Goal: Task Accomplishment & Management: Complete application form

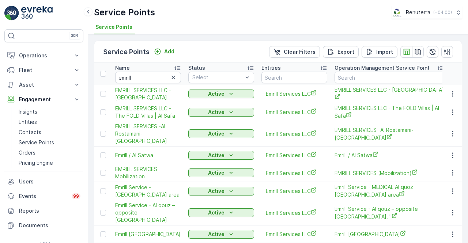
drag, startPoint x: 453, startPoint y: 154, endPoint x: 453, endPoint y: 162, distance: 8.4
click at [453, 154] on icon "button" at bounding box center [452, 155] width 7 height 7
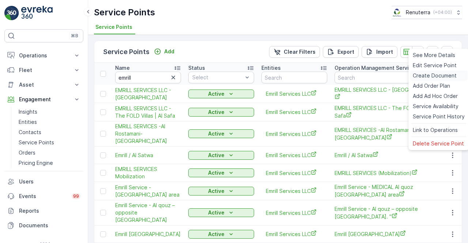
click at [432, 76] on span "Create Document" at bounding box center [435, 75] width 44 height 7
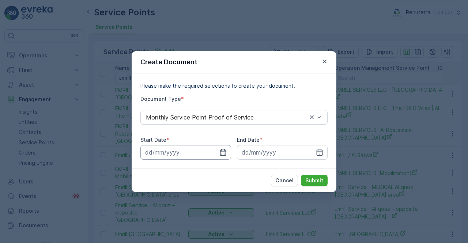
drag, startPoint x: 224, startPoint y: 155, endPoint x: 219, endPoint y: 145, distance: 11.6
click at [224, 154] on icon "button" at bounding box center [223, 152] width 7 height 7
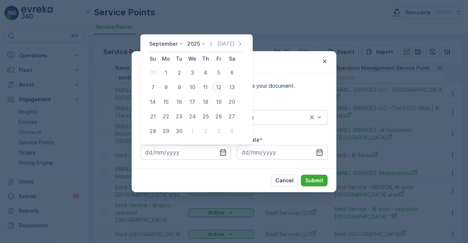
click at [208, 42] on icon "button" at bounding box center [210, 43] width 7 height 7
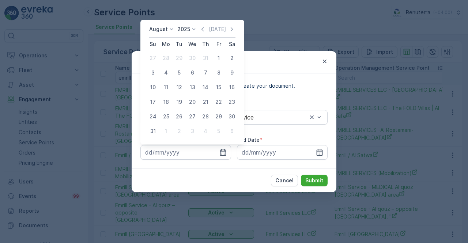
drag, startPoint x: 218, startPoint y: 57, endPoint x: 217, endPoint y: 62, distance: 5.8
click at [218, 58] on div "1" at bounding box center [219, 58] width 12 height 12
type input "01.08.2025"
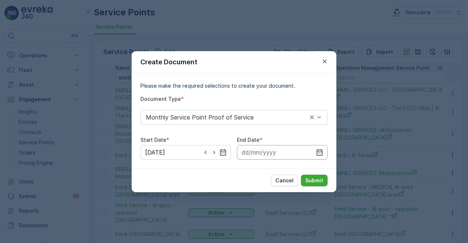
drag, startPoint x: 320, startPoint y: 150, endPoint x: 318, endPoint y: 145, distance: 4.9
click at [320, 150] on icon "button" at bounding box center [319, 152] width 7 height 7
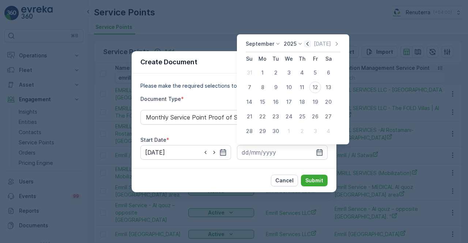
click at [304, 44] on icon "button" at bounding box center [307, 43] width 7 height 7
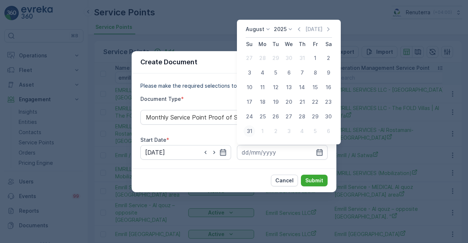
click at [252, 130] on div "31" at bounding box center [250, 131] width 12 height 12
type input "31.08.2025"
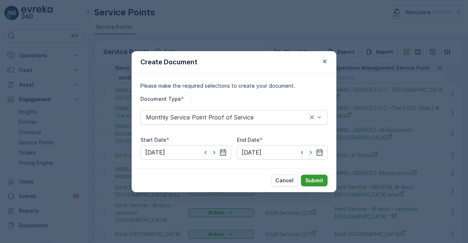
click at [319, 179] on p "Submit" at bounding box center [314, 180] width 18 height 7
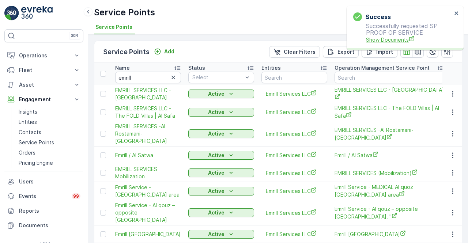
click at [370, 43] on span "Show Documents" at bounding box center [409, 40] width 86 height 8
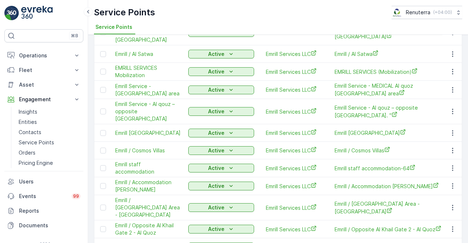
scroll to position [110, 0]
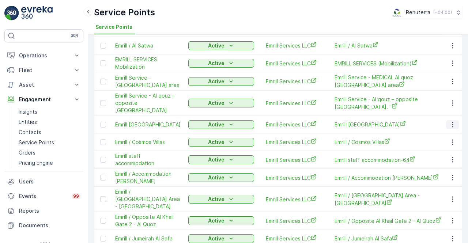
click at [454, 121] on icon "button" at bounding box center [452, 124] width 7 height 7
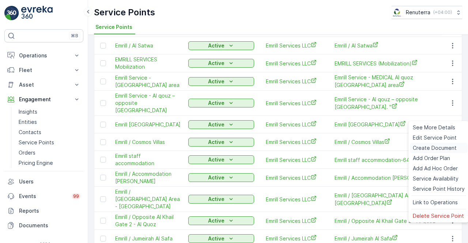
click at [427, 147] on span "Create Document" at bounding box center [435, 148] width 44 height 7
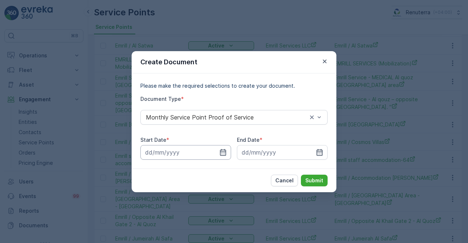
drag, startPoint x: 224, startPoint y: 153, endPoint x: 223, endPoint y: 146, distance: 6.2
click at [224, 152] on icon "button" at bounding box center [223, 152] width 7 height 7
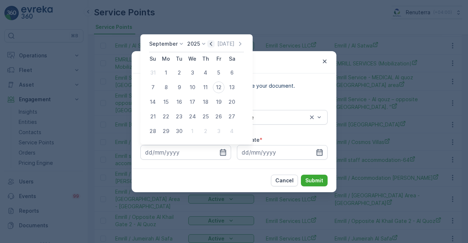
click at [208, 41] on icon "button" at bounding box center [210, 43] width 7 height 7
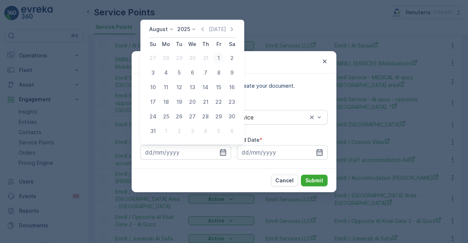
click at [220, 59] on div "1" at bounding box center [219, 58] width 12 height 12
type input "01.08.2025"
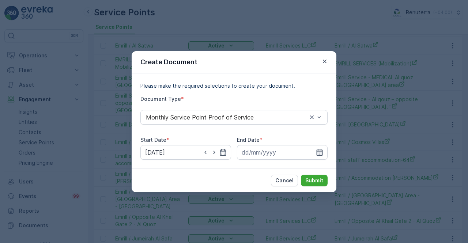
drag, startPoint x: 315, startPoint y: 157, endPoint x: 318, endPoint y: 152, distance: 5.6
click at [318, 154] on div at bounding box center [282, 152] width 91 height 15
drag, startPoint x: 317, startPoint y: 154, endPoint x: 314, endPoint y: 146, distance: 8.8
click at [317, 154] on icon "button" at bounding box center [320, 152] width 6 height 7
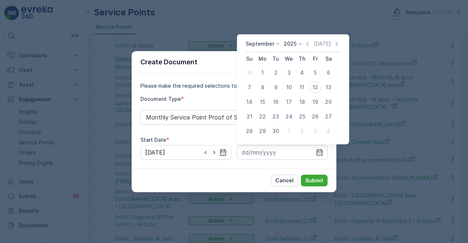
drag, startPoint x: 305, startPoint y: 47, endPoint x: 300, endPoint y: 49, distance: 5.7
click at [304, 47] on icon "button" at bounding box center [307, 43] width 7 height 7
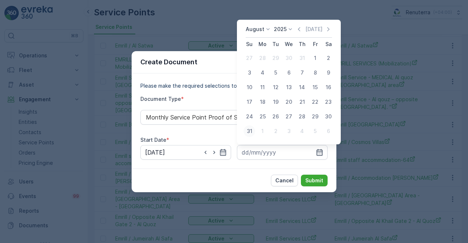
click at [247, 133] on div "31" at bounding box center [250, 131] width 12 height 12
type input "31.08.2025"
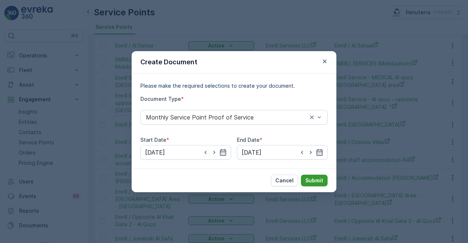
click at [312, 177] on button "Submit" at bounding box center [314, 181] width 27 height 12
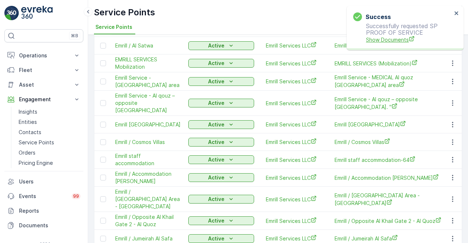
drag, startPoint x: 398, startPoint y: 31, endPoint x: 396, endPoint y: 36, distance: 5.8
click at [397, 33] on p "Successfully requested SP PROOF OF SERVICE Show Documents" at bounding box center [402, 33] width 99 height 21
click at [395, 40] on span "Show Documents" at bounding box center [409, 40] width 86 height 8
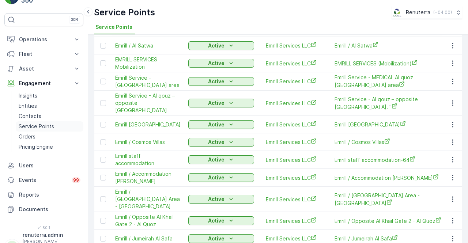
scroll to position [25, 0]
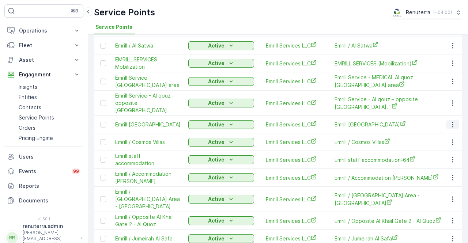
click at [452, 121] on icon "button" at bounding box center [452, 124] width 7 height 7
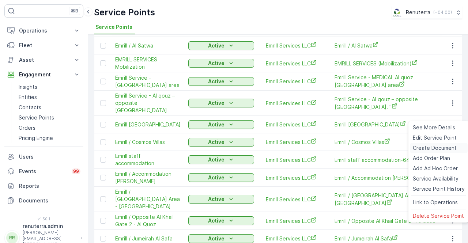
click at [427, 147] on span "Create Document" at bounding box center [435, 148] width 44 height 7
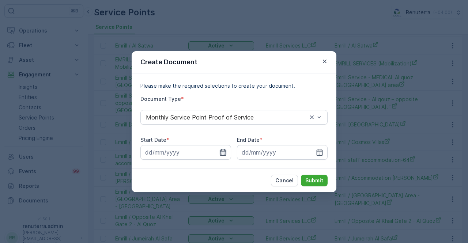
drag, startPoint x: 224, startPoint y: 154, endPoint x: 222, endPoint y: 147, distance: 7.5
click at [224, 154] on icon "button" at bounding box center [223, 152] width 7 height 7
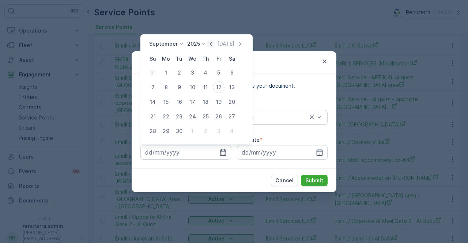
click at [209, 46] on icon "button" at bounding box center [210, 43] width 7 height 7
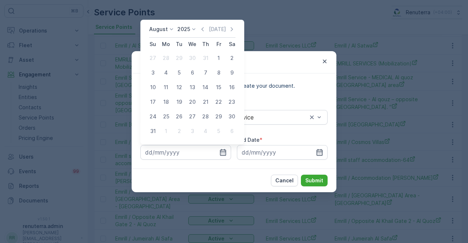
drag, startPoint x: 222, startPoint y: 56, endPoint x: 221, endPoint y: 66, distance: 10.3
click at [222, 56] on div "1" at bounding box center [219, 58] width 12 height 12
type input "01.08.2025"
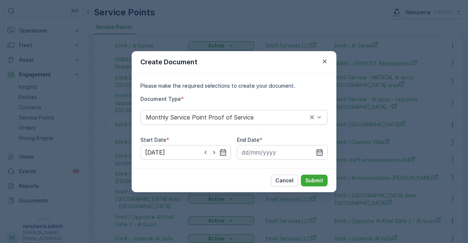
click at [320, 154] on icon "button" at bounding box center [319, 152] width 7 height 7
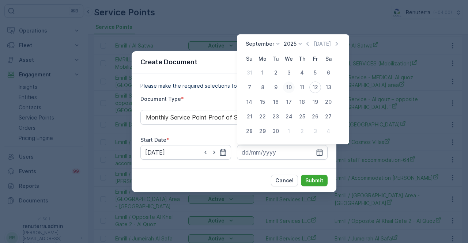
drag, startPoint x: 307, startPoint y: 41, endPoint x: 285, endPoint y: 85, distance: 48.8
click at [301, 49] on div "September 2025 Today" at bounding box center [293, 46] width 95 height 12
click at [278, 131] on div "30" at bounding box center [276, 131] width 12 height 12
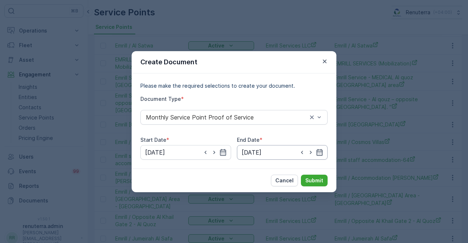
click at [325, 153] on input "30.09.2025" at bounding box center [282, 152] width 91 height 15
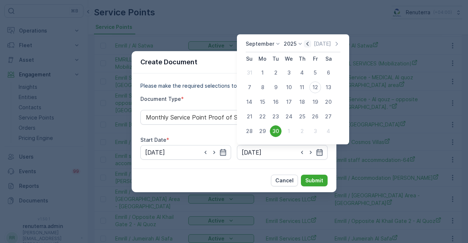
click at [309, 47] on icon "button" at bounding box center [307, 43] width 7 height 7
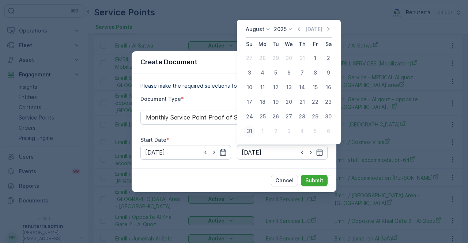
click at [252, 130] on div "31" at bounding box center [250, 131] width 12 height 12
type input "31.08.2025"
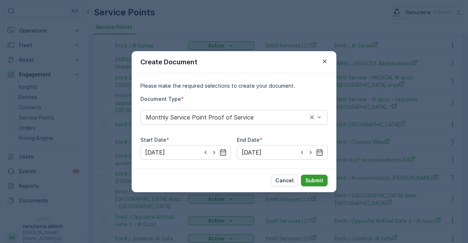
click at [320, 182] on p "Submit" at bounding box center [314, 180] width 18 height 7
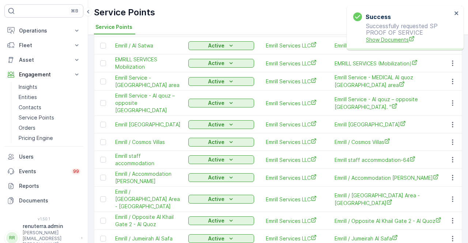
click at [394, 41] on span "Show Documents" at bounding box center [409, 40] width 86 height 8
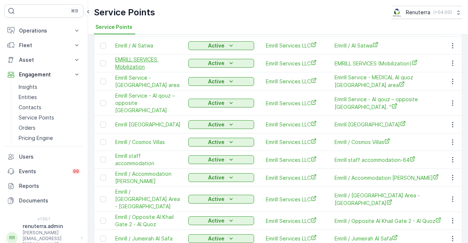
scroll to position [0, 0]
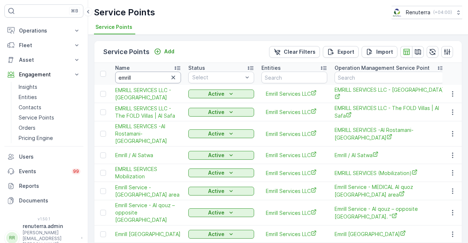
click at [136, 80] on input "emrill" at bounding box center [148, 78] width 66 height 12
type input "e"
type input "ghanim"
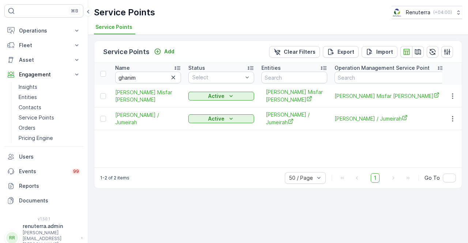
drag, startPoint x: 461, startPoint y: 122, endPoint x: 453, endPoint y: 124, distance: 8.1
click at [458, 124] on td at bounding box center [453, 119] width 20 height 23
click at [451, 119] on icon "button" at bounding box center [452, 118] width 7 height 7
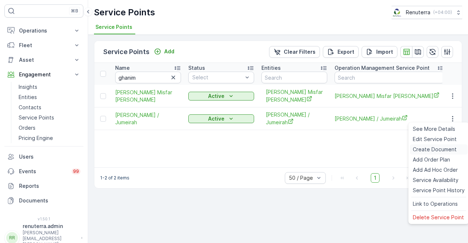
drag, startPoint x: 429, startPoint y: 149, endPoint x: 425, endPoint y: 153, distance: 6.5
click at [425, 153] on span "Create Document" at bounding box center [435, 149] width 44 height 7
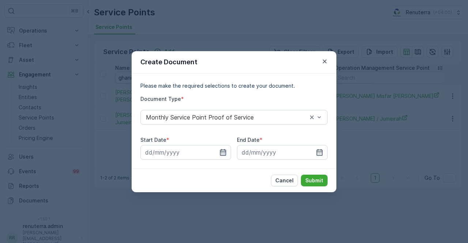
click at [225, 150] on icon "button" at bounding box center [223, 152] width 6 height 7
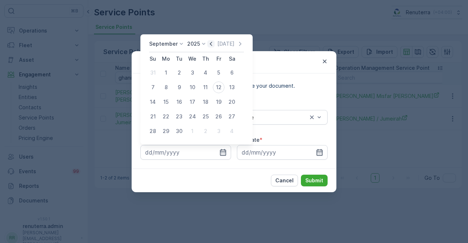
click at [207, 41] on icon "button" at bounding box center [210, 43] width 7 height 7
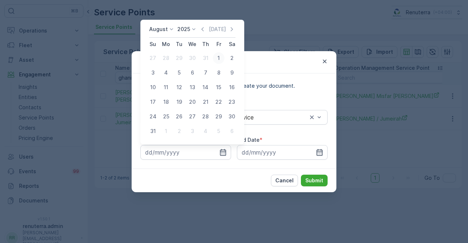
click at [215, 57] on div "1" at bounding box center [219, 58] width 12 height 12
type input "01.08.2025"
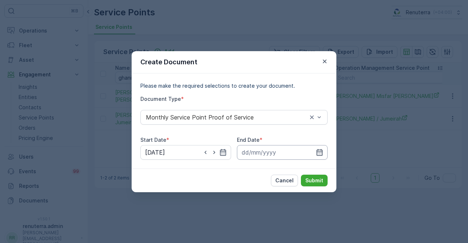
click at [315, 152] on input at bounding box center [282, 152] width 91 height 15
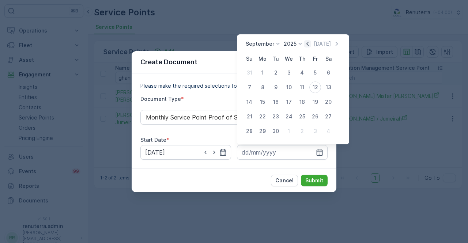
click at [305, 45] on icon "button" at bounding box center [307, 43] width 7 height 7
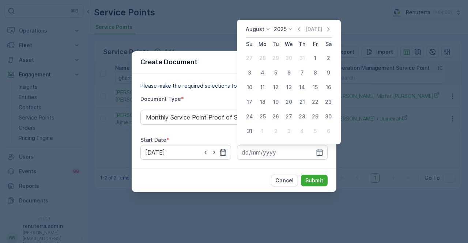
click at [256, 136] on td "31" at bounding box center [249, 131] width 13 height 15
click at [251, 133] on div "31" at bounding box center [250, 131] width 12 height 12
type input "31.08.2025"
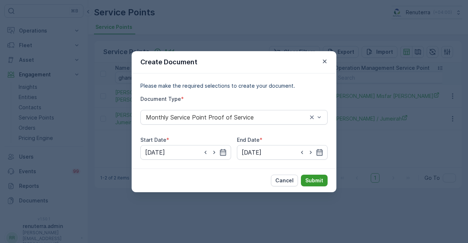
click at [318, 183] on p "Submit" at bounding box center [314, 180] width 18 height 7
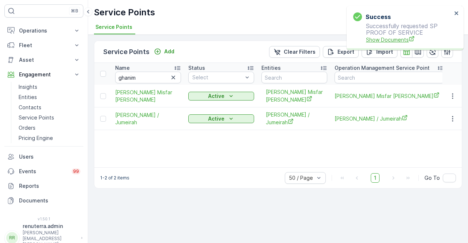
click at [389, 38] on span "Show Documents" at bounding box center [409, 40] width 86 height 8
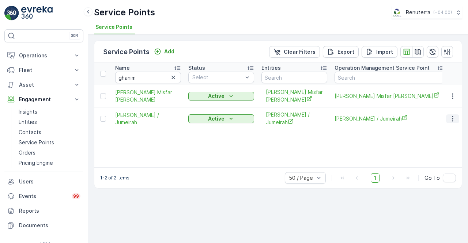
click at [451, 119] on icon "button" at bounding box center [452, 118] width 7 height 7
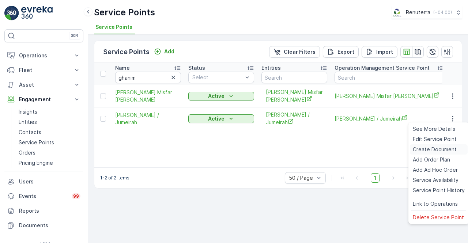
drag, startPoint x: 417, startPoint y: 150, endPoint x: 412, endPoint y: 150, distance: 5.5
click at [412, 150] on div "Create Document" at bounding box center [439, 150] width 58 height 10
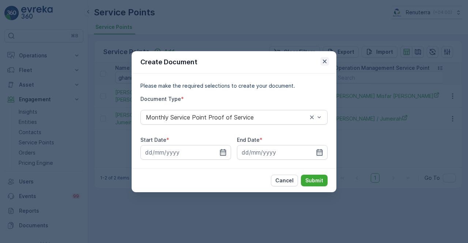
click at [325, 59] on icon "button" at bounding box center [324, 61] width 7 height 7
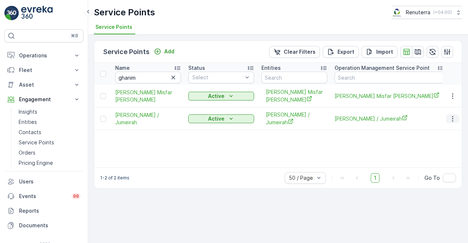
click at [453, 117] on icon "button" at bounding box center [452, 118] width 7 height 7
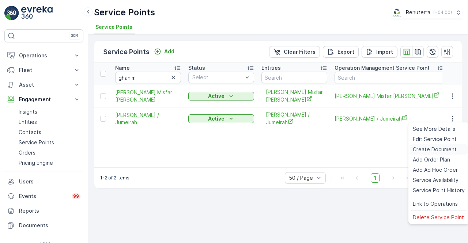
click at [421, 150] on span "Create Document" at bounding box center [435, 149] width 44 height 7
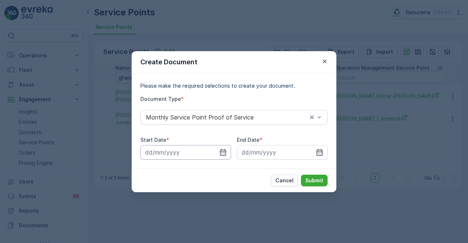
drag, startPoint x: 222, startPoint y: 153, endPoint x: 220, endPoint y: 145, distance: 8.2
click at [222, 153] on icon "button" at bounding box center [223, 152] width 7 height 7
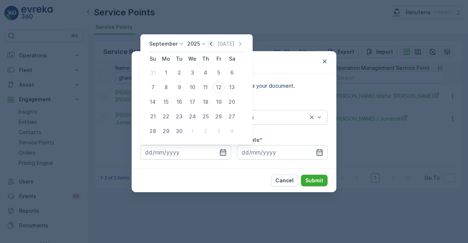
click at [208, 41] on icon "button" at bounding box center [210, 43] width 7 height 7
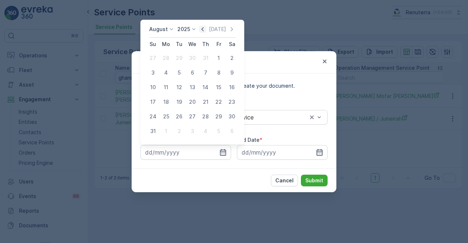
click at [206, 32] on icon "button" at bounding box center [202, 29] width 7 height 7
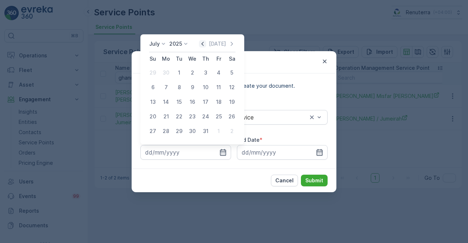
click at [206, 44] on icon "button" at bounding box center [202, 43] width 7 height 7
click at [205, 42] on icon "button" at bounding box center [202, 43] width 7 height 7
click at [205, 43] on icon "button" at bounding box center [202, 43] width 7 height 7
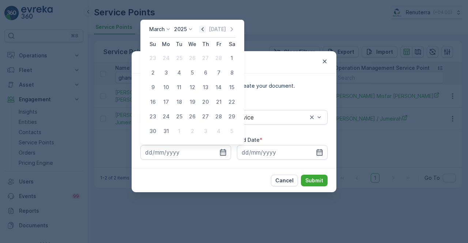
click at [205, 29] on icon "button" at bounding box center [202, 29] width 7 height 7
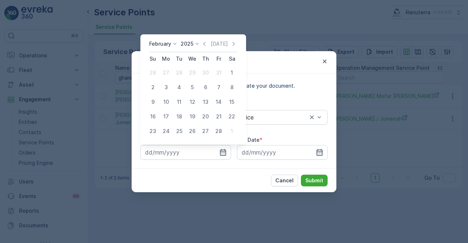
drag, startPoint x: 232, startPoint y: 72, endPoint x: 258, endPoint y: 107, distance: 44.1
click at [233, 72] on div "1" at bounding box center [232, 73] width 12 height 12
type input "01.02.2025"
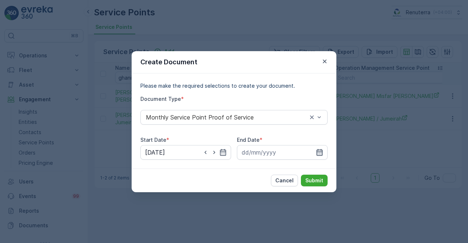
click at [317, 154] on icon "button" at bounding box center [320, 152] width 6 height 7
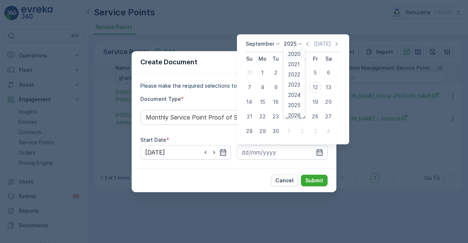
drag, startPoint x: 300, startPoint y: 43, endPoint x: 295, endPoint y: 53, distance: 11.0
click at [300, 44] on icon at bounding box center [300, 43] width 7 height 7
click at [310, 41] on icon "button" at bounding box center [307, 43] width 7 height 7
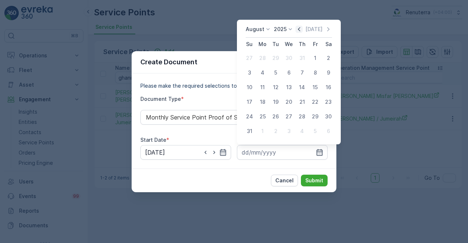
click at [303, 27] on icon "button" at bounding box center [299, 29] width 7 height 7
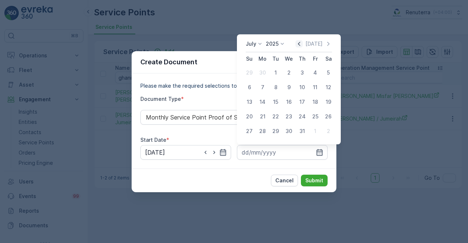
click at [303, 41] on icon "button" at bounding box center [299, 43] width 7 height 7
click at [302, 40] on div "June 2025 Today Su Mo Tu We Th Fr Sa 1 2 3 4 5 6 7 8 9 10 11 12 13 14 15 16 17 …" at bounding box center [289, 89] width 104 height 110
click at [300, 42] on icon "button" at bounding box center [299, 44] width 2 height 4
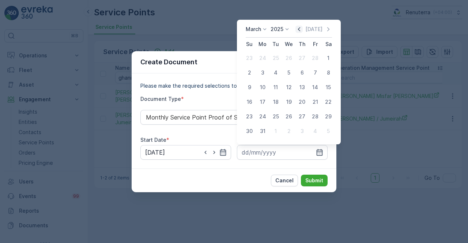
click at [302, 33] on icon "button" at bounding box center [299, 29] width 7 height 7
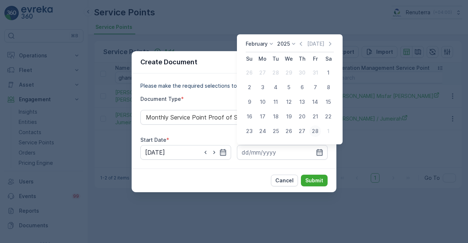
click at [312, 133] on div "28" at bounding box center [316, 131] width 12 height 12
type input "28.02.2025"
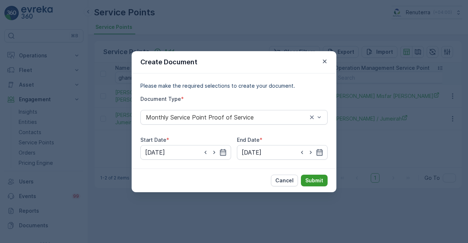
click at [315, 177] on p "Submit" at bounding box center [314, 180] width 18 height 7
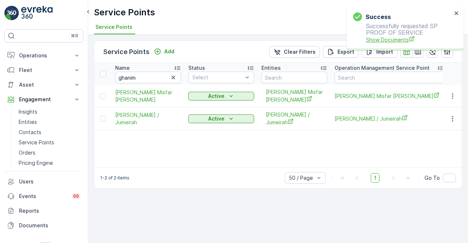
click at [379, 38] on span "Show Documents" at bounding box center [409, 40] width 86 height 8
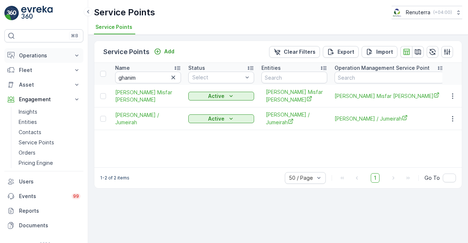
click at [40, 52] on p "Operations" at bounding box center [44, 55] width 50 height 7
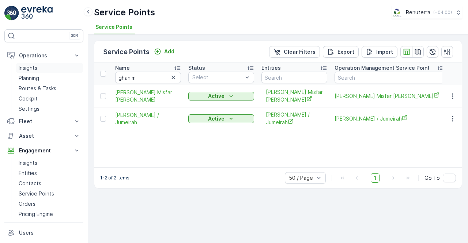
click at [36, 65] on p "Insights" at bounding box center [28, 67] width 19 height 7
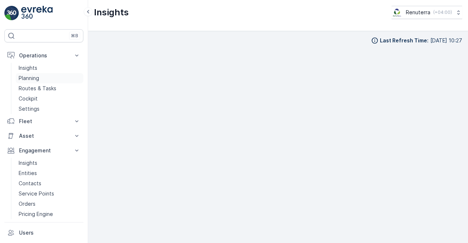
click at [40, 80] on link "Planning" at bounding box center [50, 78] width 68 height 10
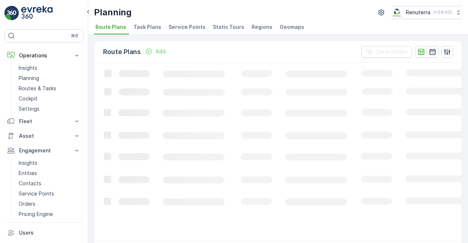
click at [192, 26] on span "Service Points" at bounding box center [187, 26] width 37 height 7
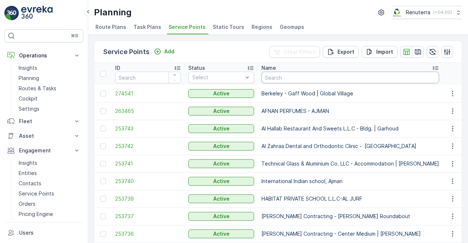
click at [313, 89] on td "Berkeley - Gaff Wood | Global Village" at bounding box center [350, 94] width 185 height 18
click at [310, 82] on input "text" at bounding box center [351, 78] width 178 height 12
type input "ghanim"
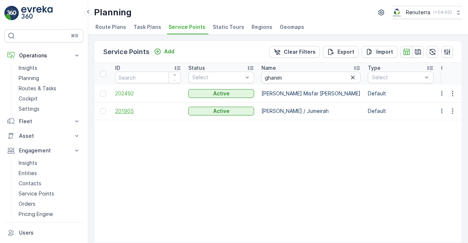
click at [128, 111] on span "201905" at bounding box center [148, 111] width 66 height 7
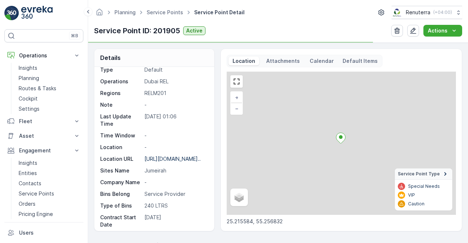
scroll to position [73, 0]
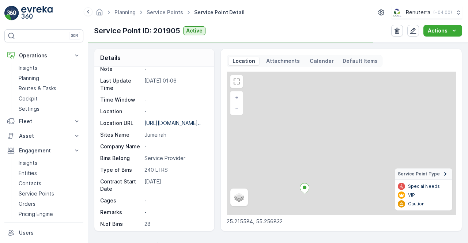
click at [193, 202] on div "Service Point ID 201905 Name Munna Ghanim / Jumeirah Type Default Operations Du…" at bounding box center [153, 137] width 106 height 275
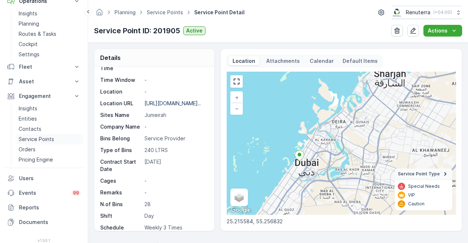
scroll to position [76, 0]
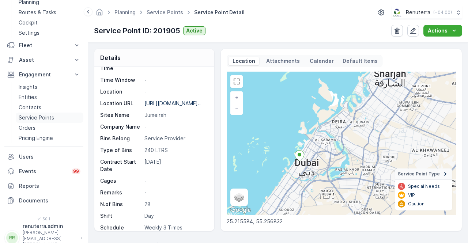
click at [48, 117] on p "Service Points" at bounding box center [36, 117] width 35 height 7
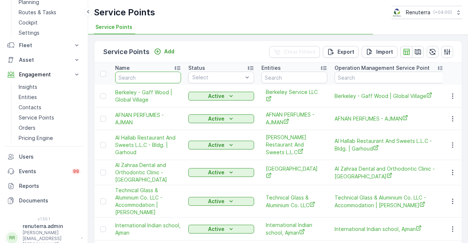
click at [145, 78] on input "text" at bounding box center [148, 78] width 66 height 12
type input "e"
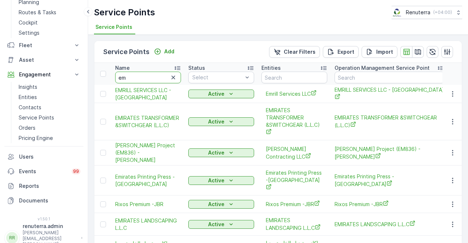
click at [145, 78] on input "em" at bounding box center [148, 78] width 66 height 12
type input "emrill"
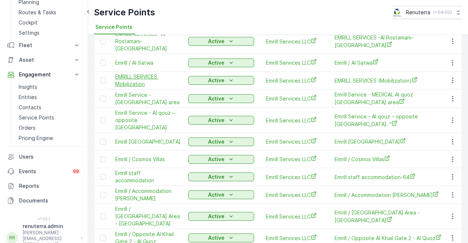
scroll to position [108, 0]
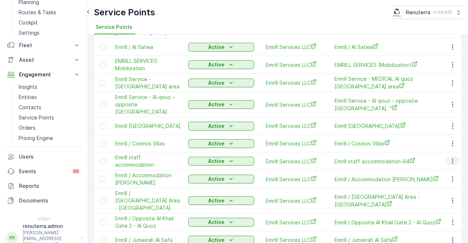
click at [455, 158] on icon "button" at bounding box center [452, 161] width 7 height 7
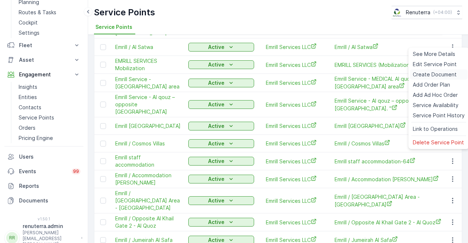
click at [422, 75] on span "Create Document" at bounding box center [435, 74] width 44 height 7
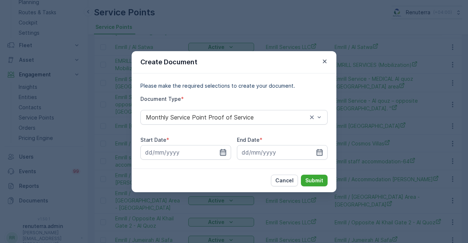
drag, startPoint x: 229, startPoint y: 156, endPoint x: 225, endPoint y: 153, distance: 5.4
click at [228, 155] on input at bounding box center [185, 152] width 91 height 15
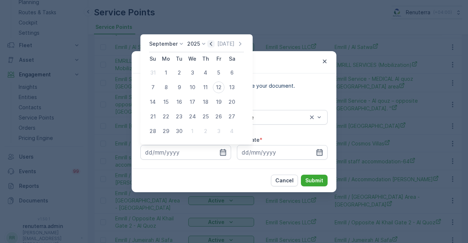
click at [210, 43] on icon "button" at bounding box center [211, 44] width 2 height 4
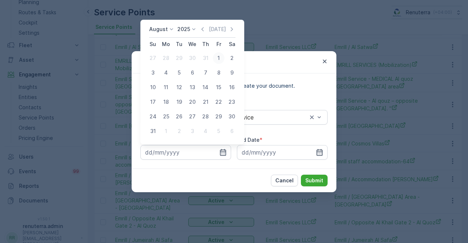
click at [218, 58] on div "1" at bounding box center [219, 58] width 12 height 12
type input "01.08.2025"
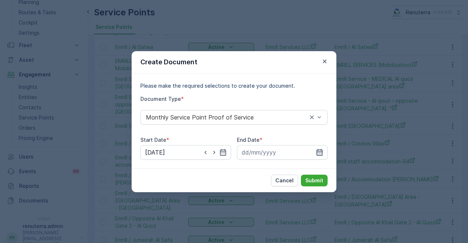
click at [319, 150] on icon "button" at bounding box center [320, 152] width 6 height 7
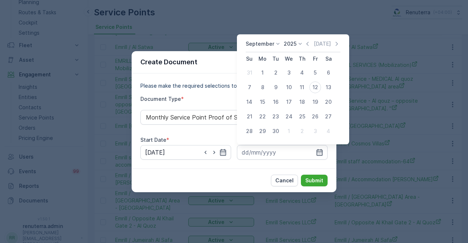
click at [307, 41] on icon "button" at bounding box center [307, 43] width 7 height 7
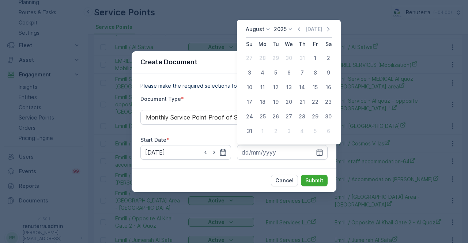
drag, startPoint x: 250, startPoint y: 130, endPoint x: 252, endPoint y: 134, distance: 4.4
click at [250, 132] on div "31" at bounding box center [250, 131] width 12 height 12
type input "31.08.2025"
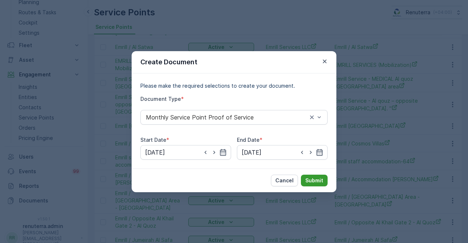
click at [314, 181] on p "Submit" at bounding box center [314, 180] width 18 height 7
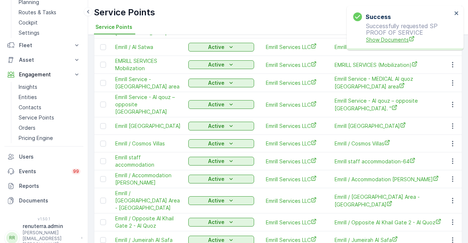
click at [384, 42] on span "Show Documents" at bounding box center [409, 40] width 86 height 8
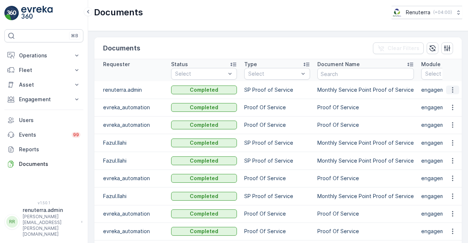
click at [452, 87] on icon "button" at bounding box center [452, 89] width 1 height 5
click at [451, 96] on div "See Details" at bounding box center [451, 100] width 34 height 10
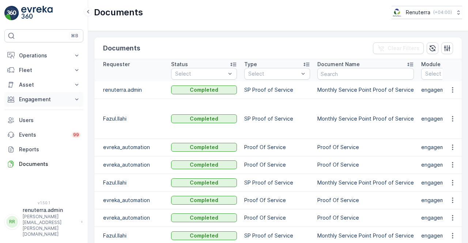
click at [39, 99] on p "Engagement" at bounding box center [44, 99] width 50 height 7
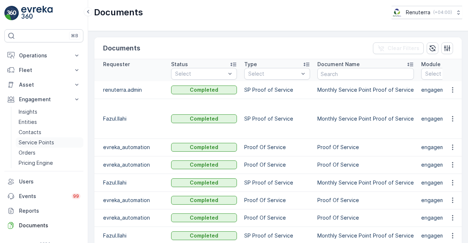
click at [41, 139] on p "Service Points" at bounding box center [36, 142] width 35 height 7
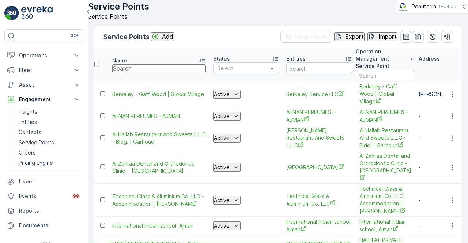
click at [135, 72] on input "text" at bounding box center [159, 68] width 94 height 8
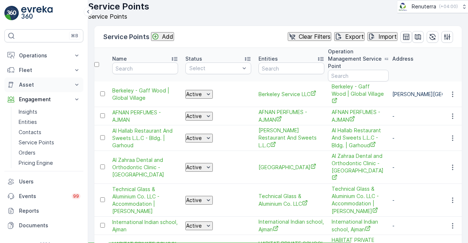
type input "muna"
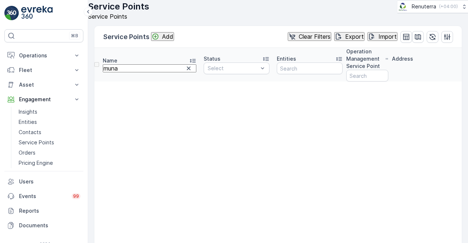
click at [141, 72] on input "muna" at bounding box center [150, 68] width 94 height 8
type input "m"
type input "ghanim"
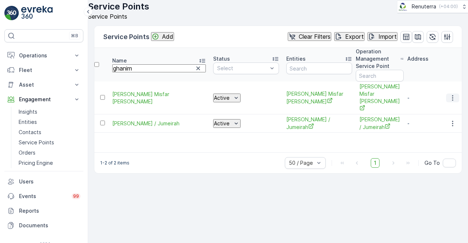
click at [452, 97] on icon "button" at bounding box center [452, 97] width 7 height 7
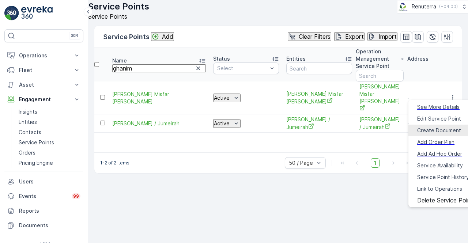
click at [429, 128] on span "Create Document" at bounding box center [439, 130] width 44 height 7
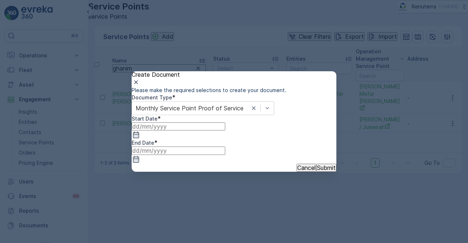
drag, startPoint x: 230, startPoint y: 159, endPoint x: 229, endPoint y: 154, distance: 5.0
click at [229, 139] on div at bounding box center [234, 131] width 205 height 17
click at [225, 131] on input at bounding box center [179, 127] width 94 height 8
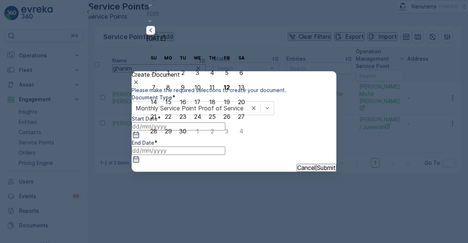
click at [154, 34] on icon "button" at bounding box center [150, 30] width 7 height 7
click at [154, 19] on icon "button" at bounding box center [150, 15] width 7 height 7
click at [154, 34] on icon "button" at bounding box center [150, 30] width 7 height 7
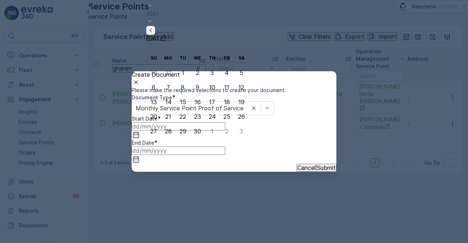
click at [154, 34] on icon "button" at bounding box center [150, 30] width 7 height 7
click at [206, 33] on div "March 2025 Today" at bounding box center [197, 8] width 102 height 56
click at [154, 19] on icon "button" at bounding box center [150, 15] width 7 height 7
click at [240, 71] on div "1" at bounding box center [241, 73] width 3 height 7
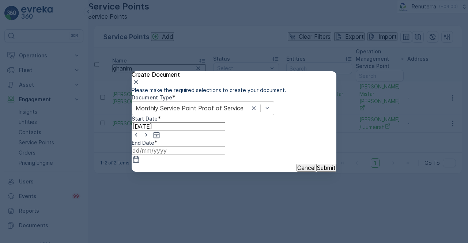
type input "01.02.2025"
click at [139, 156] on icon "button" at bounding box center [136, 159] width 6 height 7
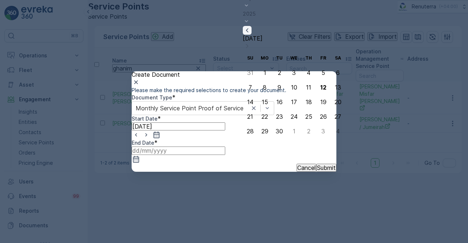
click at [251, 34] on icon "button" at bounding box center [247, 30] width 7 height 7
click at [251, 19] on icon "button" at bounding box center [247, 15] width 7 height 7
click at [251, 34] on icon "button" at bounding box center [247, 30] width 7 height 7
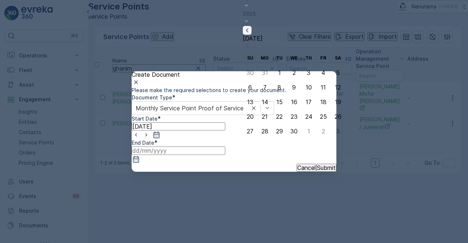
click at [251, 34] on icon "button" at bounding box center [247, 30] width 7 height 7
click at [251, 19] on icon "button" at bounding box center [247, 15] width 7 height 7
click at [320, 131] on div "28" at bounding box center [323, 131] width 7 height 7
type input "28.02.2025"
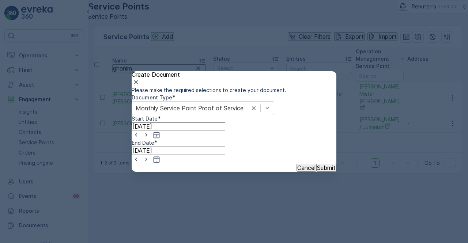
click at [317, 171] on p "Submit" at bounding box center [326, 168] width 19 height 7
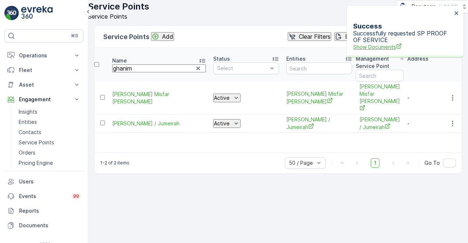
click at [400, 43] on span "Show Documents" at bounding box center [402, 47] width 99 height 8
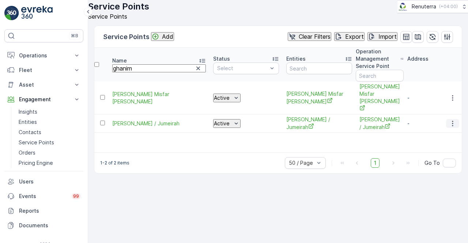
click at [449, 120] on button "button" at bounding box center [452, 123] width 13 height 9
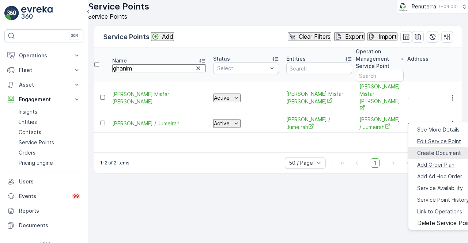
click at [424, 150] on span "Create Document" at bounding box center [439, 153] width 44 height 7
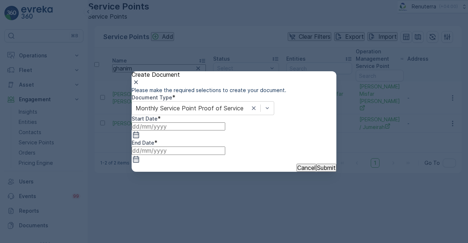
click at [140, 139] on icon "button" at bounding box center [135, 134] width 7 height 7
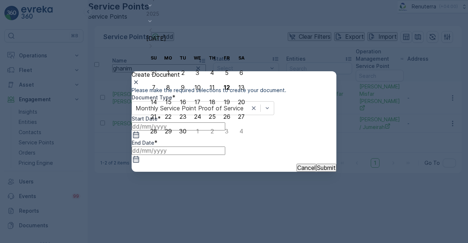
drag, startPoint x: 212, startPoint y: 41, endPoint x: 211, endPoint y: 45, distance: 4.1
click at [154, 34] on icon "button" at bounding box center [150, 30] width 7 height 7
drag, startPoint x: 219, startPoint y: 59, endPoint x: 230, endPoint y: 87, distance: 30.0
click at [226, 60] on div "1" at bounding box center [227, 58] width 3 height 7
type input "01.08.2025"
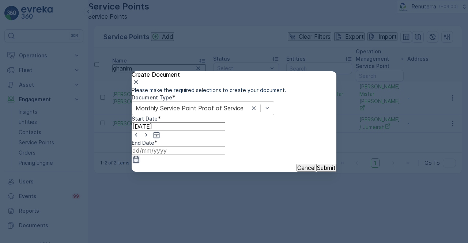
click at [140, 156] on icon "button" at bounding box center [135, 159] width 7 height 7
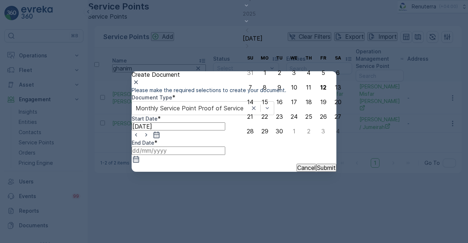
drag, startPoint x: 305, startPoint y: 43, endPoint x: 302, endPoint y: 47, distance: 5.3
click at [251, 34] on icon "button" at bounding box center [247, 30] width 7 height 7
click at [250, 132] on div "31" at bounding box center [250, 131] width 6 height 7
type input "31.08.2025"
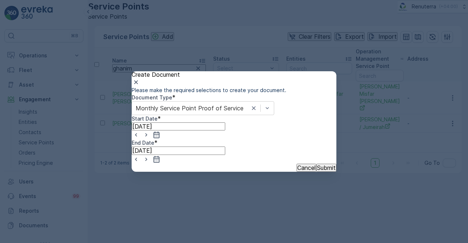
click at [317, 171] on p "Submit" at bounding box center [326, 168] width 19 height 7
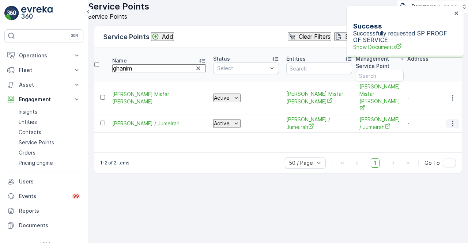
click at [451, 120] on icon "button" at bounding box center [452, 123] width 7 height 7
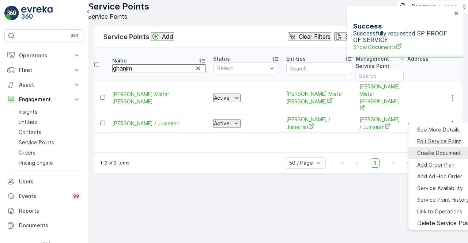
click at [423, 151] on span "Create Document" at bounding box center [439, 153] width 44 height 7
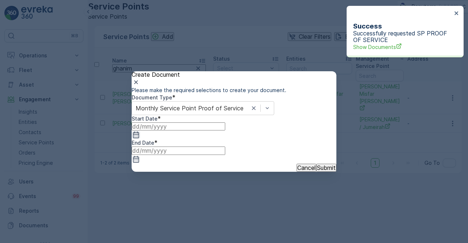
click at [140, 139] on icon "button" at bounding box center [135, 134] width 7 height 7
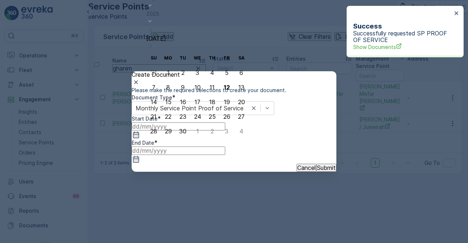
click at [154, 34] on icon "button" at bounding box center [150, 30] width 7 height 7
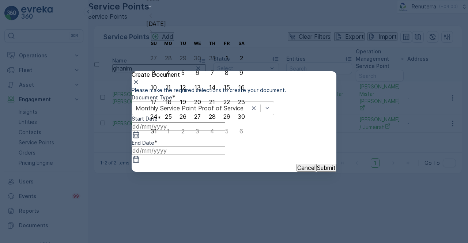
click at [209, 45] on th "Th" at bounding box center [212, 43] width 15 height 15
click at [154, 19] on icon "button" at bounding box center [150, 15] width 7 height 7
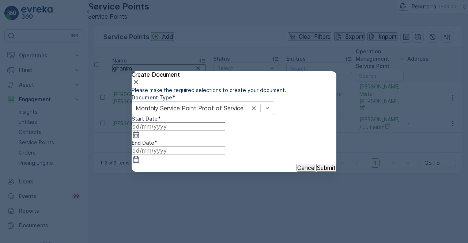
click at [207, 29] on div "Create Document Please make the required selections to create your document. Do…" at bounding box center [234, 121] width 468 height 243
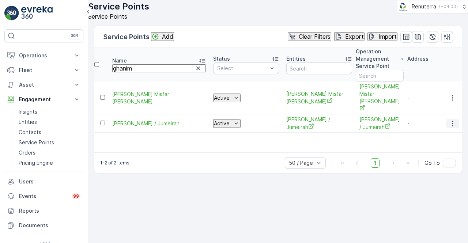
click at [452, 120] on icon "button" at bounding box center [452, 123] width 7 height 7
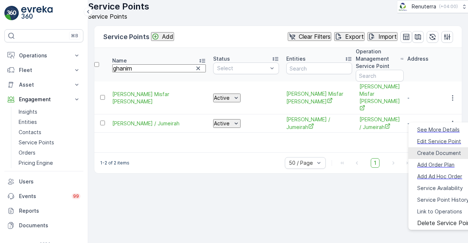
click at [427, 150] on span "Create Document" at bounding box center [439, 153] width 44 height 7
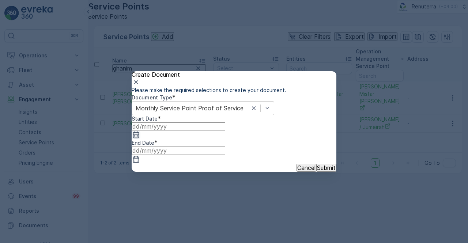
click at [139, 138] on icon "button" at bounding box center [136, 135] width 6 height 7
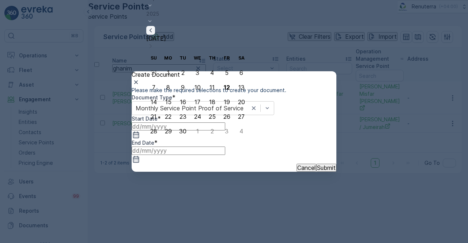
click at [154, 34] on icon "button" at bounding box center [150, 30] width 7 height 7
click at [152, 18] on icon "button" at bounding box center [151, 16] width 2 height 4
click at [154, 34] on icon "button" at bounding box center [150, 30] width 7 height 7
click at [152, 32] on icon "button" at bounding box center [151, 30] width 2 height 4
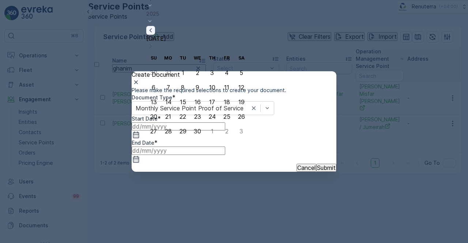
click at [152, 32] on icon "button" at bounding box center [151, 30] width 2 height 4
click at [152, 18] on icon "button" at bounding box center [151, 16] width 2 height 4
click at [240, 72] on div "1" at bounding box center [241, 73] width 3 height 7
type input "01.02.2025"
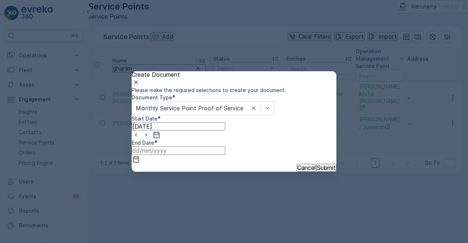
drag, startPoint x: 317, startPoint y: 153, endPoint x: 316, endPoint y: 147, distance: 5.9
click at [139, 156] on icon "button" at bounding box center [136, 159] width 6 height 7
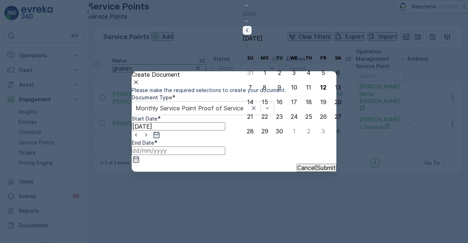
click at [251, 34] on icon "button" at bounding box center [247, 30] width 7 height 7
click at [248, 18] on icon "button" at bounding box center [247, 16] width 2 height 4
click at [251, 34] on icon "button" at bounding box center [247, 30] width 7 height 7
click at [248, 32] on icon "button" at bounding box center [247, 30] width 2 height 4
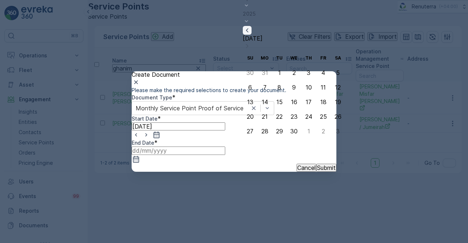
click at [248, 32] on icon "button" at bounding box center [247, 30] width 2 height 4
click at [248, 18] on icon "button" at bounding box center [247, 16] width 2 height 4
click at [320, 131] on div "28" at bounding box center [323, 131] width 7 height 7
type input "28.02.2025"
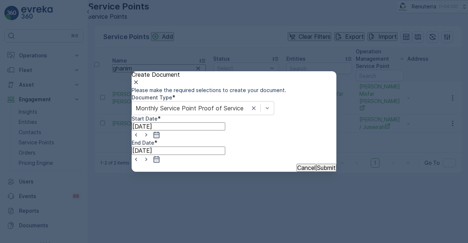
click at [323, 172] on button "Submit" at bounding box center [326, 168] width 20 height 8
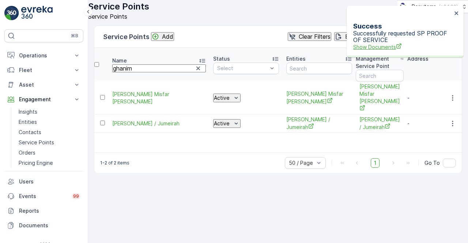
click at [408, 43] on span "Show Documents" at bounding box center [402, 47] width 99 height 8
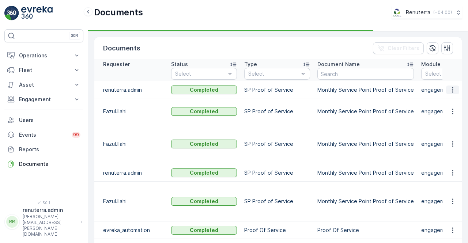
drag, startPoint x: 450, startPoint y: 89, endPoint x: 451, endPoint y: 93, distance: 3.7
click at [450, 90] on icon "button" at bounding box center [452, 89] width 7 height 7
click at [452, 99] on td at bounding box center [453, 111] width 20 height 25
click at [452, 89] on icon "button" at bounding box center [452, 89] width 7 height 7
click at [452, 99] on span "See Details" at bounding box center [451, 100] width 28 height 7
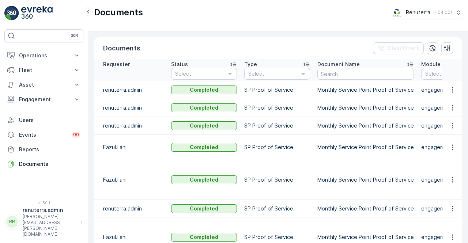
click at [451, 97] on td at bounding box center [453, 90] width 20 height 18
click at [453, 92] on icon "button" at bounding box center [452, 89] width 7 height 7
click at [452, 99] on span "See Details" at bounding box center [451, 100] width 28 height 7
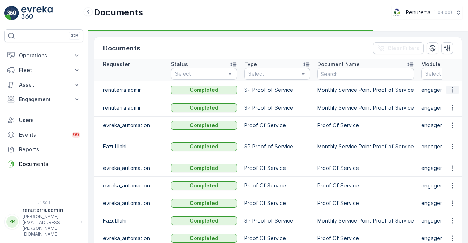
click at [450, 90] on icon "button" at bounding box center [452, 89] width 7 height 7
click at [450, 101] on span "See Details" at bounding box center [451, 100] width 28 height 7
click at [372, 150] on td "Monthly Service Point Proof of Service" at bounding box center [366, 146] width 104 height 25
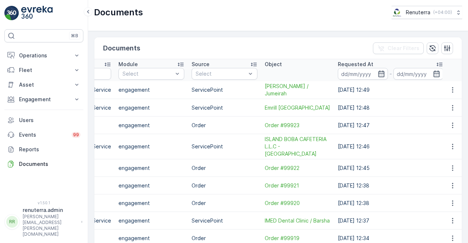
scroll to position [0, 306]
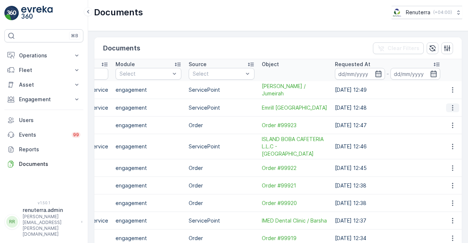
click at [455, 104] on button "button" at bounding box center [452, 108] width 13 height 9
click at [448, 118] on span "See Details" at bounding box center [451, 117] width 28 height 7
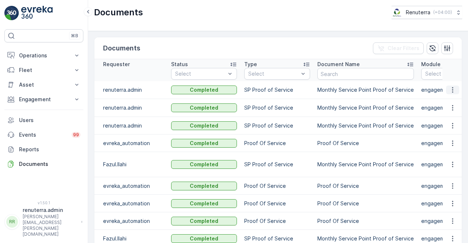
click at [457, 87] on button "button" at bounding box center [452, 90] width 13 height 9
click at [447, 99] on span "See Details" at bounding box center [451, 100] width 28 height 7
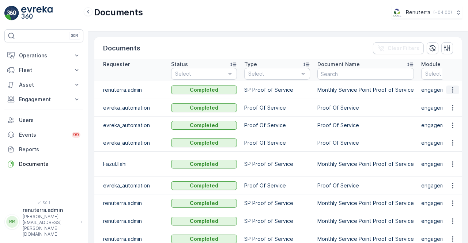
click at [452, 89] on icon "button" at bounding box center [452, 89] width 7 height 7
click at [448, 99] on span "See Details" at bounding box center [451, 100] width 28 height 7
